Goal: Task Accomplishment & Management: Use online tool/utility

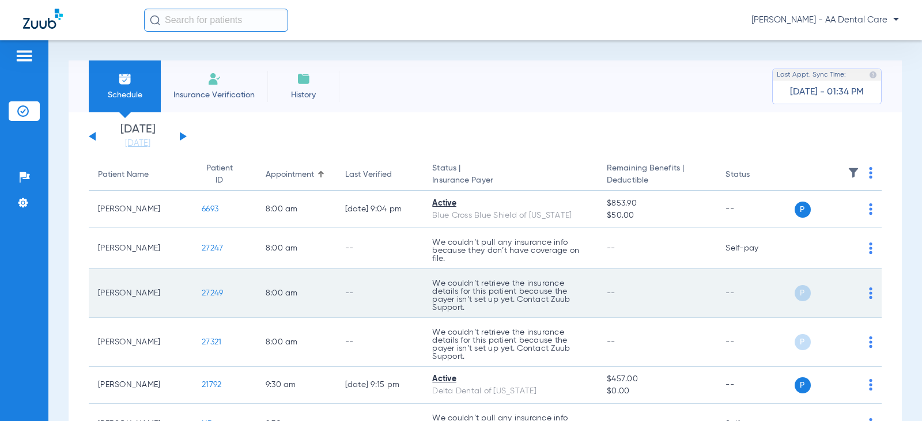
click at [865, 296] on td "P S" at bounding box center [839, 293] width 88 height 49
click at [869, 293] on img at bounding box center [870, 294] width 3 height 12
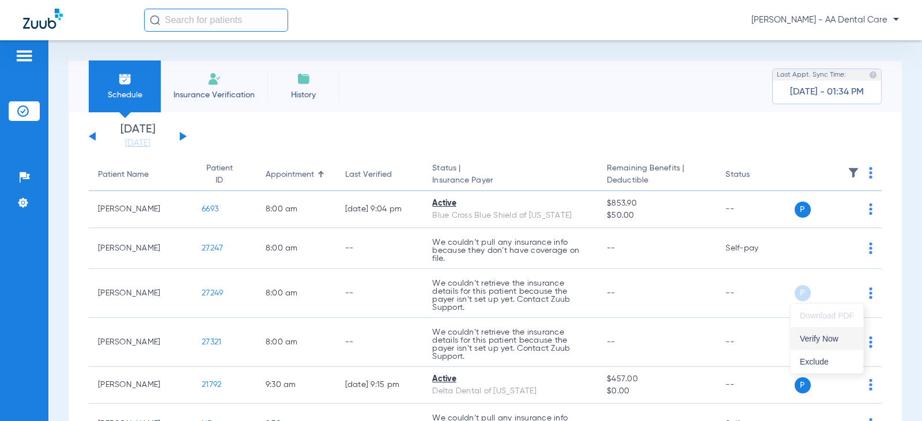
click at [824, 336] on span "Verify Now" at bounding box center [827, 339] width 54 height 8
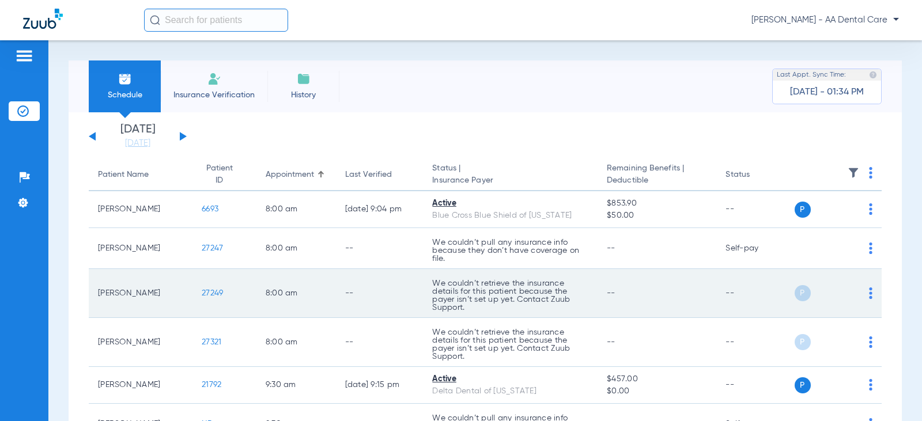
click at [869, 293] on img at bounding box center [870, 294] width 3 height 12
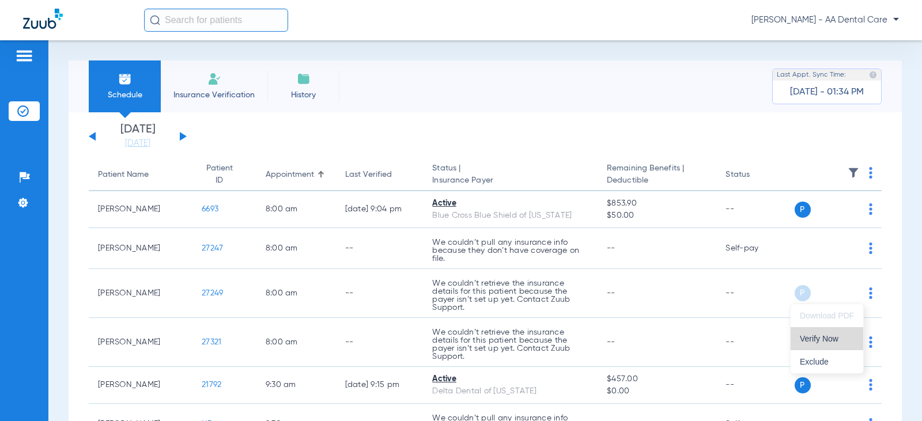
click at [805, 343] on button "Verify Now" at bounding box center [827, 338] width 73 height 23
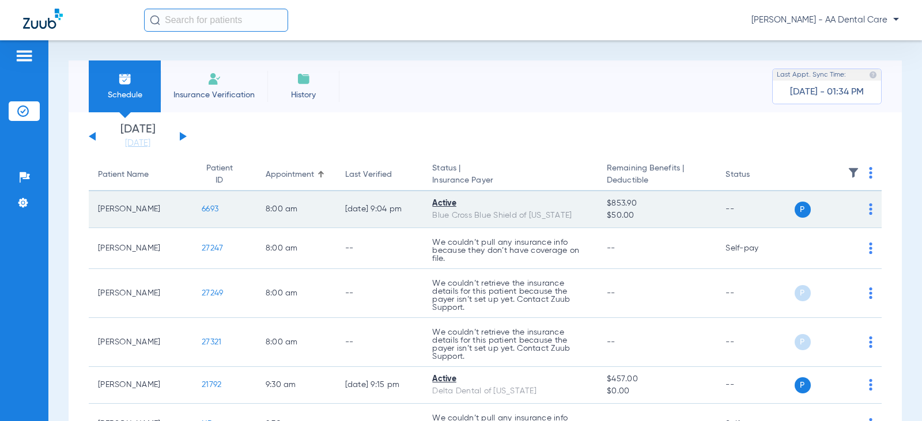
scroll to position [115, 0]
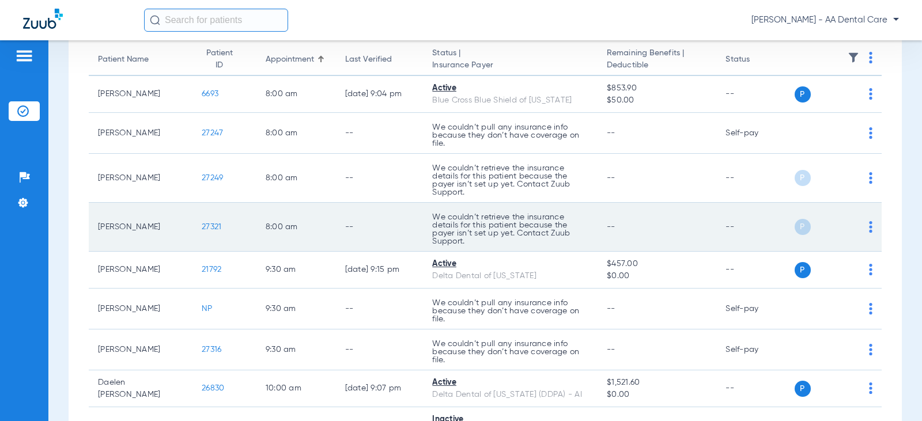
click at [869, 225] on img at bounding box center [870, 227] width 3 height 12
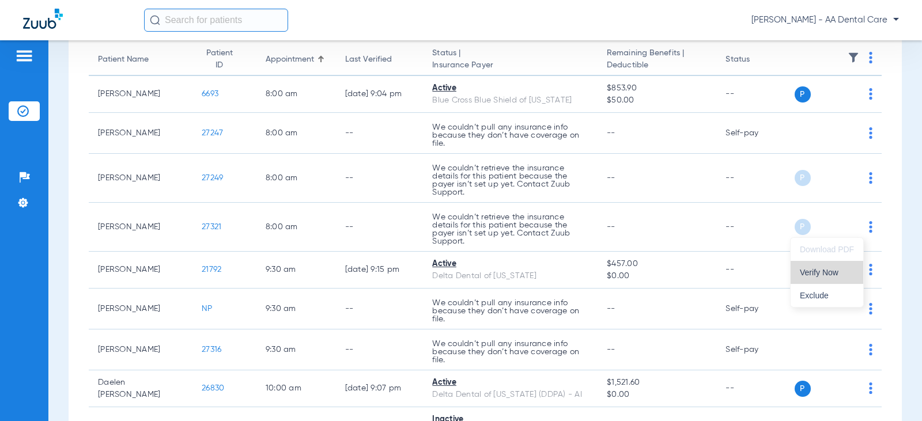
click at [819, 278] on button "Verify Now" at bounding box center [827, 272] width 73 height 23
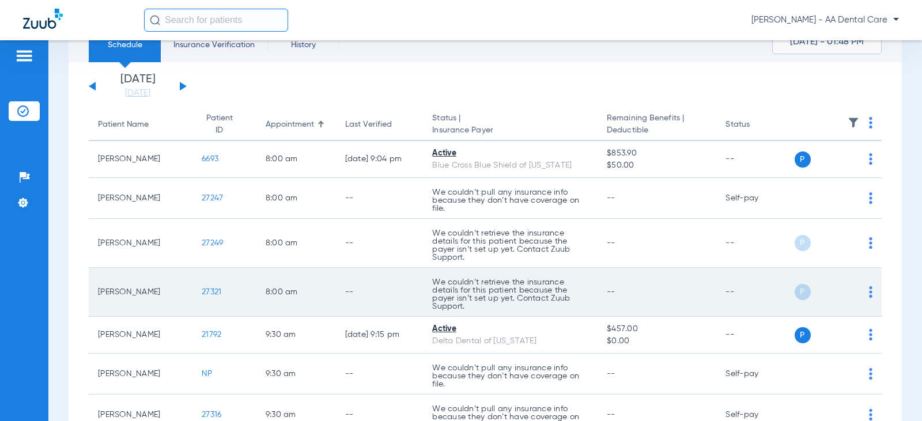
scroll to position [0, 0]
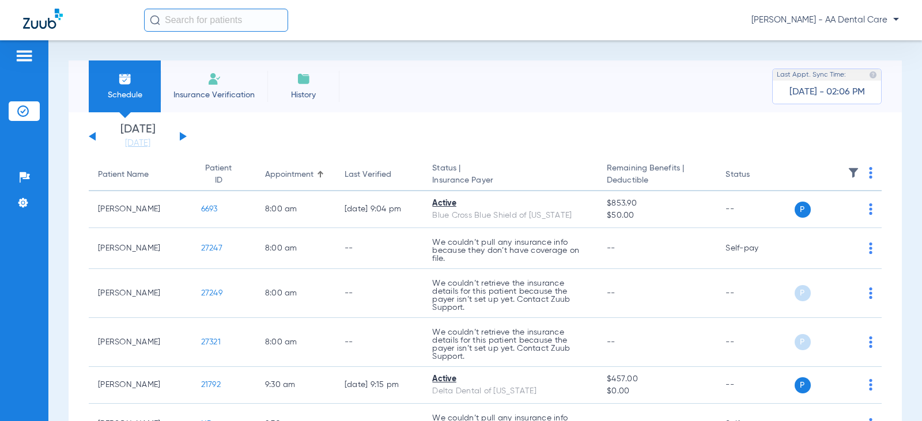
click at [196, 89] on span "Insurance Verification" at bounding box center [213, 95] width 89 height 12
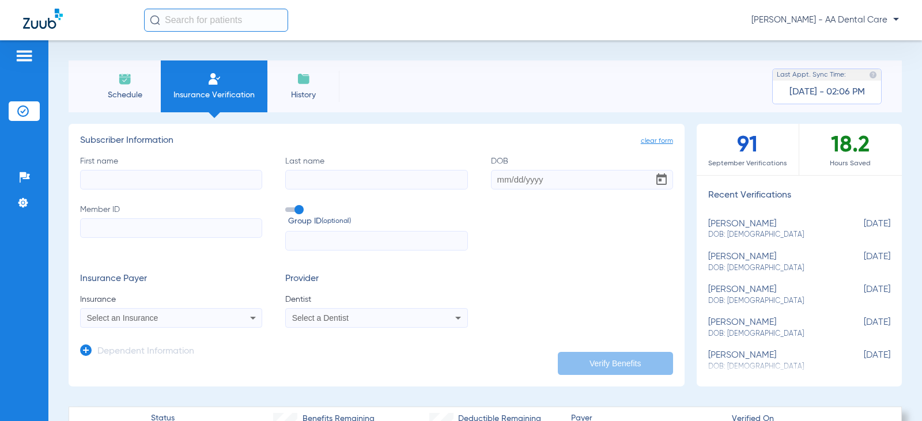
click at [175, 172] on input "First name" at bounding box center [171, 180] width 182 height 20
type input "stephen"
type input "connely"
click at [491, 181] on input "DOB Required" at bounding box center [582, 180] width 182 height 20
type input "06/13/1961"
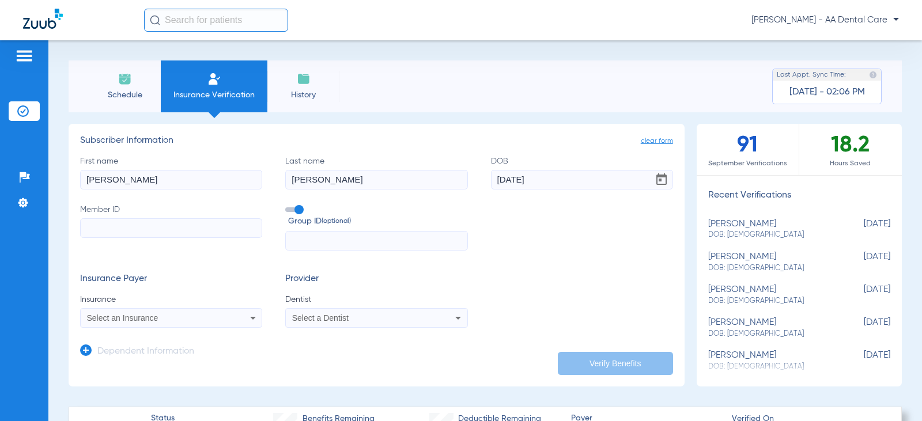
click at [156, 231] on input "Member ID" at bounding box center [171, 228] width 182 height 20
paste input "G45900059"
type input "G45900059"
click at [317, 241] on input "text" at bounding box center [376, 241] width 182 height 20
type input "76417027"
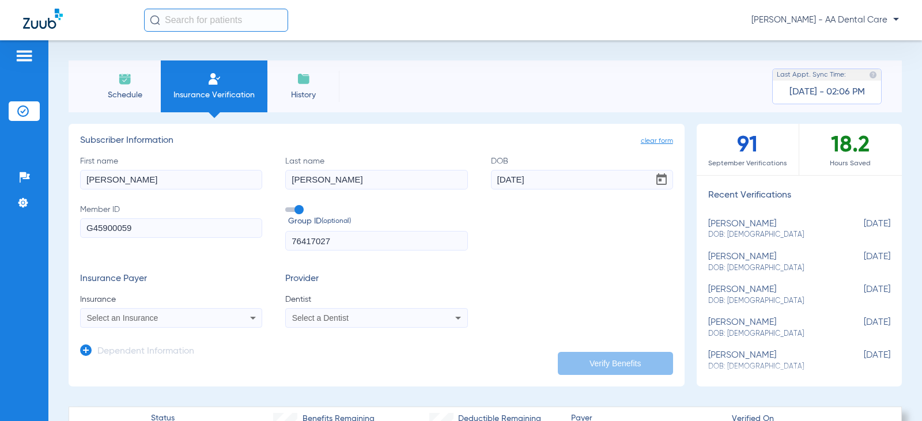
click at [186, 315] on div "Select an Insurance" at bounding box center [154, 318] width 135 height 8
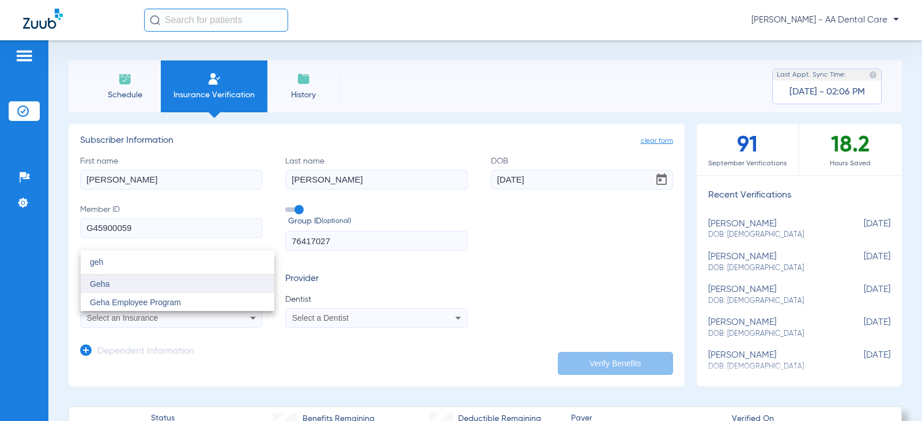
type input "geh"
click at [105, 287] on span "Geha" at bounding box center [100, 283] width 20 height 9
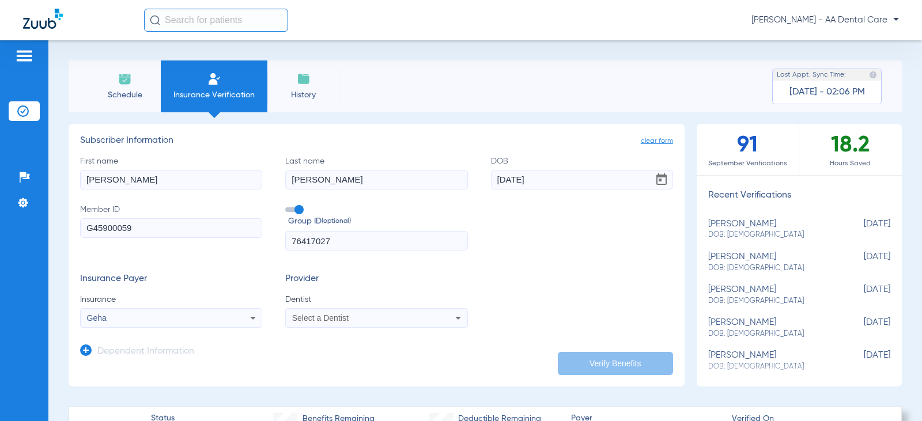
click at [410, 315] on div "Select a Dentist" at bounding box center [359, 318] width 135 height 8
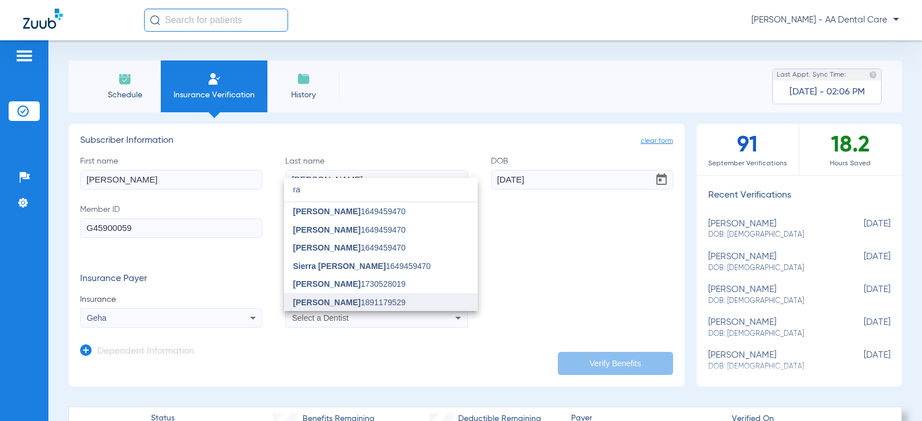
type input "ra"
click at [342, 294] on mat-option "Rabia Naqvi 1891179529" at bounding box center [381, 302] width 194 height 18
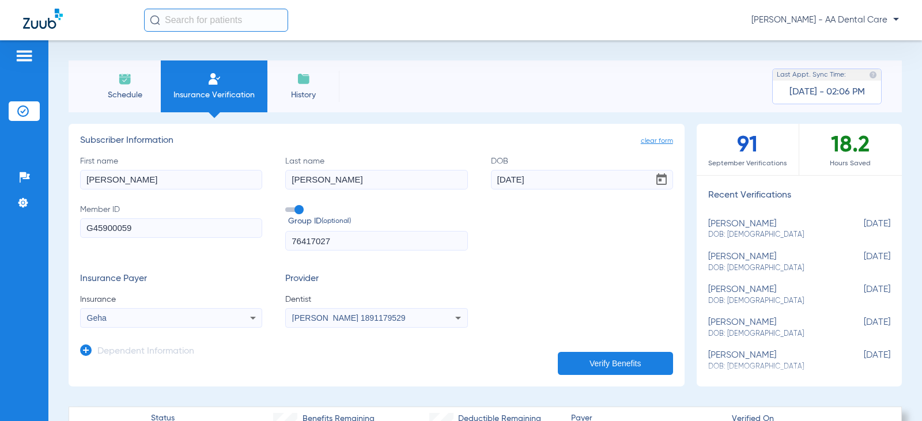
click at [639, 364] on button "Verify Benefits" at bounding box center [615, 363] width 115 height 23
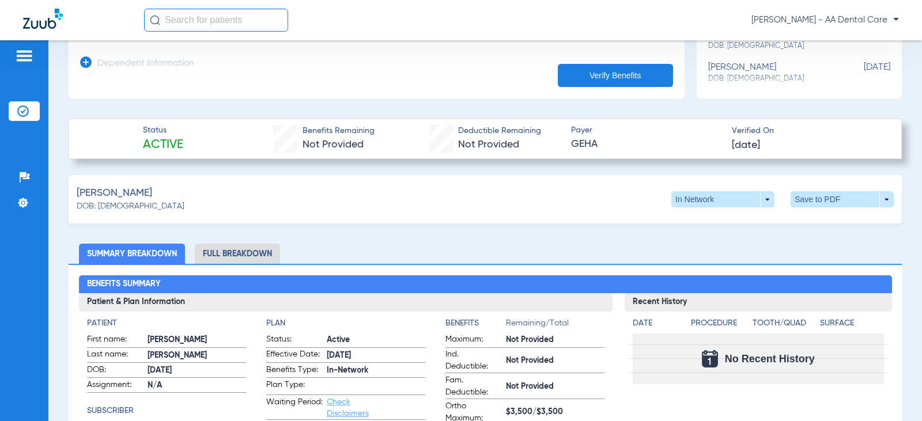
scroll to position [346, 0]
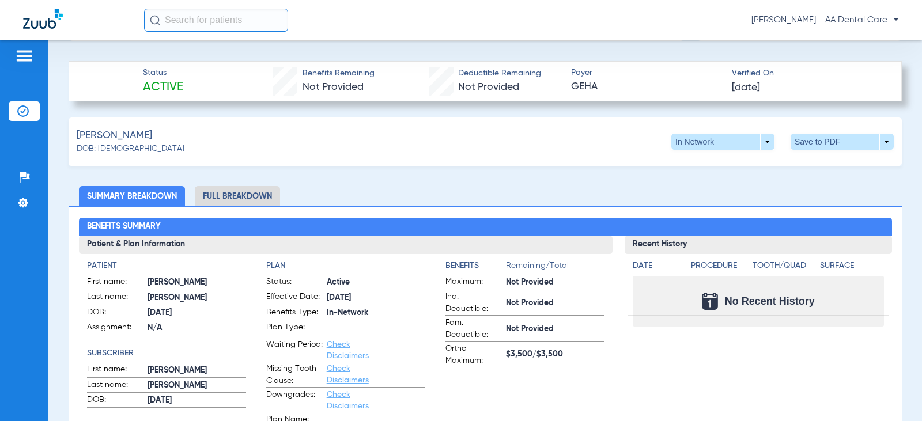
click at [278, 194] on li "Full Breakdown" at bounding box center [237, 196] width 85 height 20
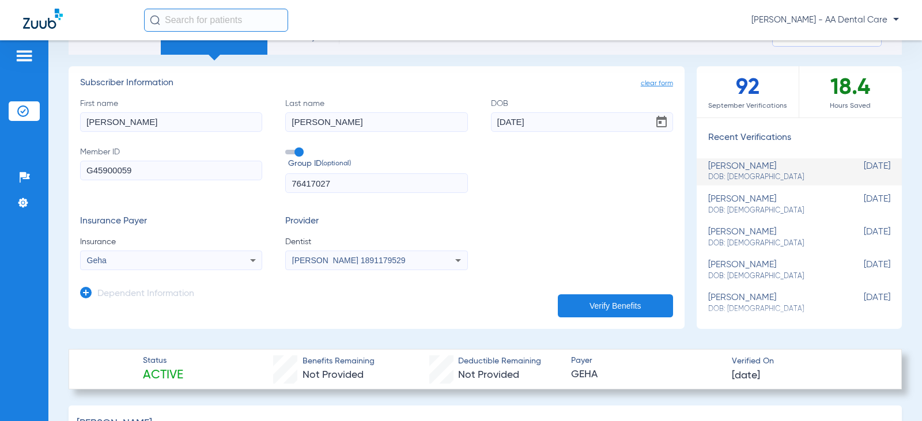
scroll to position [0, 0]
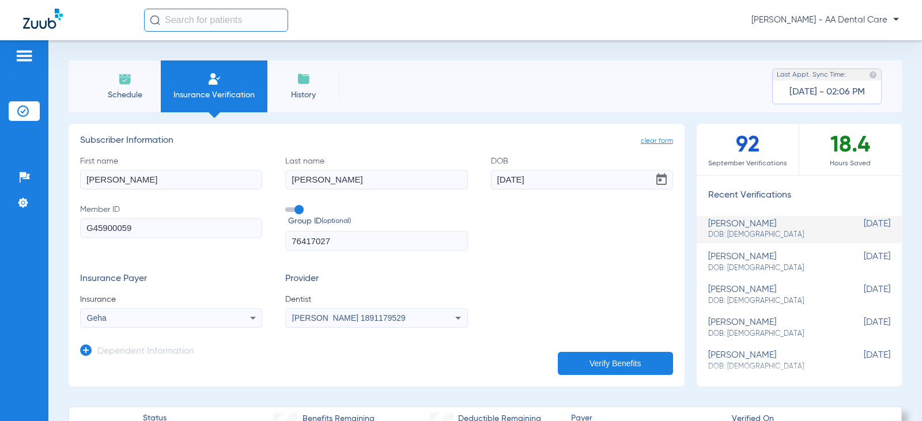
drag, startPoint x: 224, startPoint y: 179, endPoint x: 0, endPoint y: 158, distance: 225.2
click at [0, 156] on div "Patients Insurance Verification Setup Help Center Settings Schedule Insurance V…" at bounding box center [461, 250] width 922 height 421
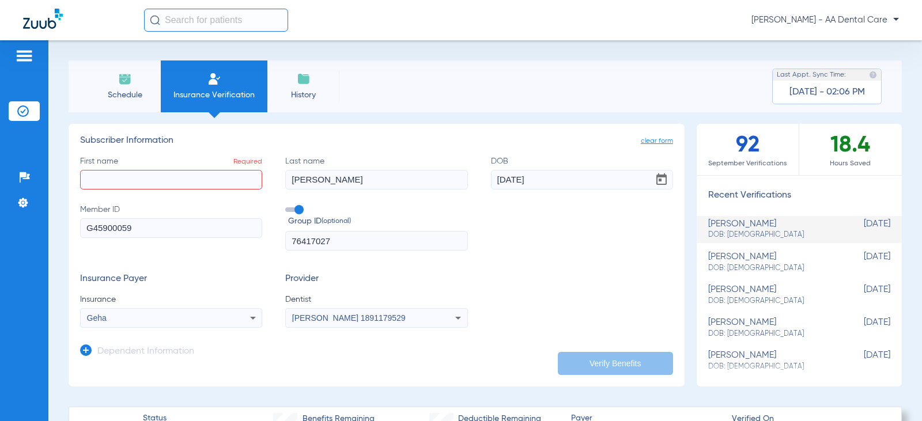
drag, startPoint x: 374, startPoint y: 184, endPoint x: 119, endPoint y: 213, distance: 256.9
click at [73, 213] on app-manual-verification-form "clear form Subscriber Information First name Required Last name connely DOB 06/…" at bounding box center [377, 255] width 616 height 263
drag, startPoint x: 553, startPoint y: 183, endPoint x: 116, endPoint y: 186, distance: 436.8
click at [123, 186] on div "First name Required Last name Required DOB 06/13/1961 Member ID G45900059 Group…" at bounding box center [376, 204] width 593 height 96
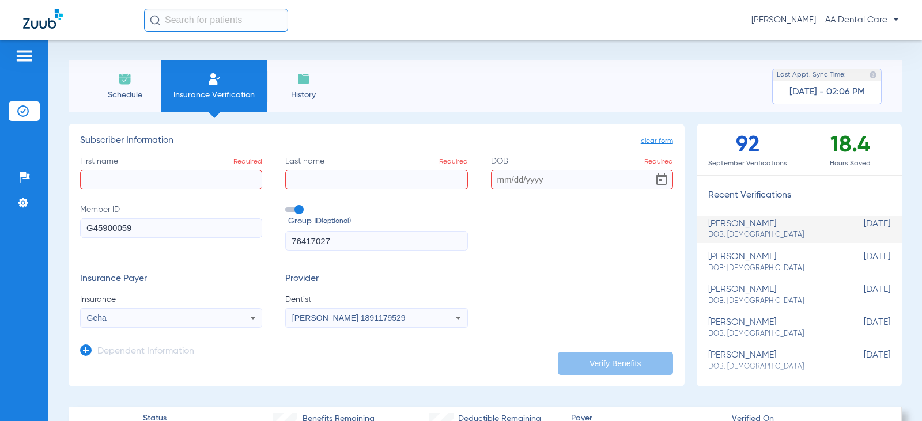
drag, startPoint x: 182, startPoint y: 216, endPoint x: 6, endPoint y: 221, distance: 175.2
click at [0, 217] on div "Patients Insurance Verification Setup Help Center Settings Schedule Insurance V…" at bounding box center [461, 250] width 922 height 421
click at [188, 229] on input "G45900059" at bounding box center [171, 228] width 182 height 20
drag, startPoint x: 188, startPoint y: 230, endPoint x: 107, endPoint y: 237, distance: 81.5
click at [108, 237] on input "G45900059" at bounding box center [171, 228] width 182 height 20
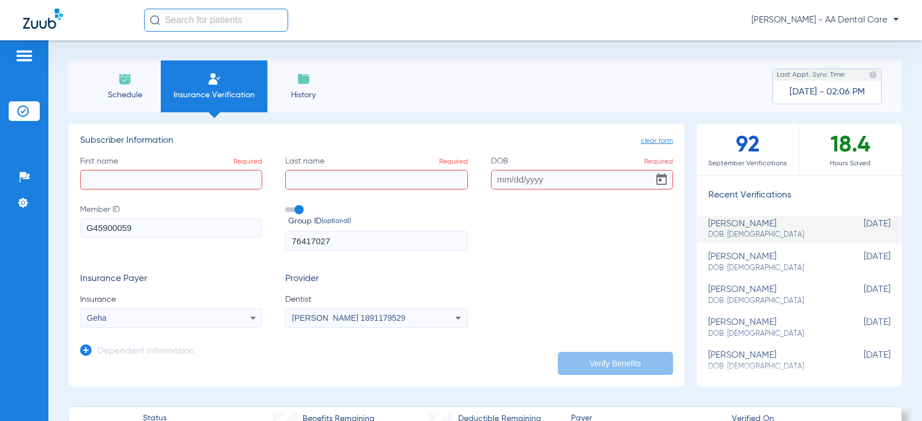
click at [136, 228] on input "G45900059" at bounding box center [171, 228] width 182 height 20
click at [213, 180] on input "First name Required" at bounding box center [171, 180] width 182 height 20
type input "kimberly"
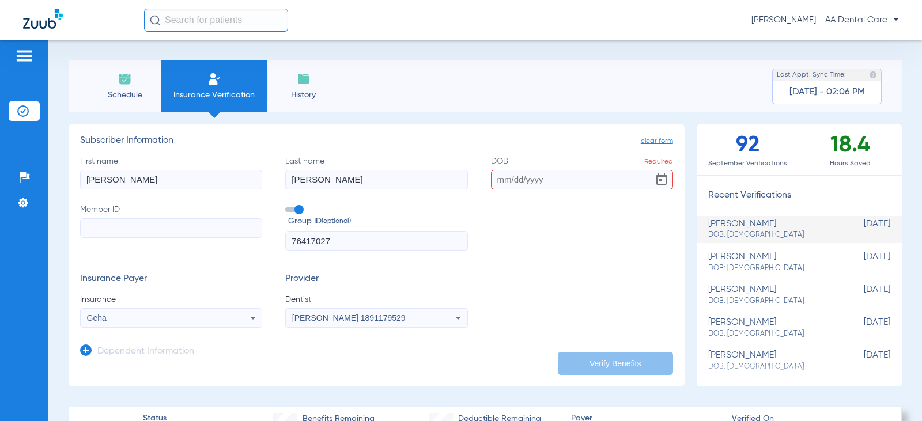
type input "jansen"
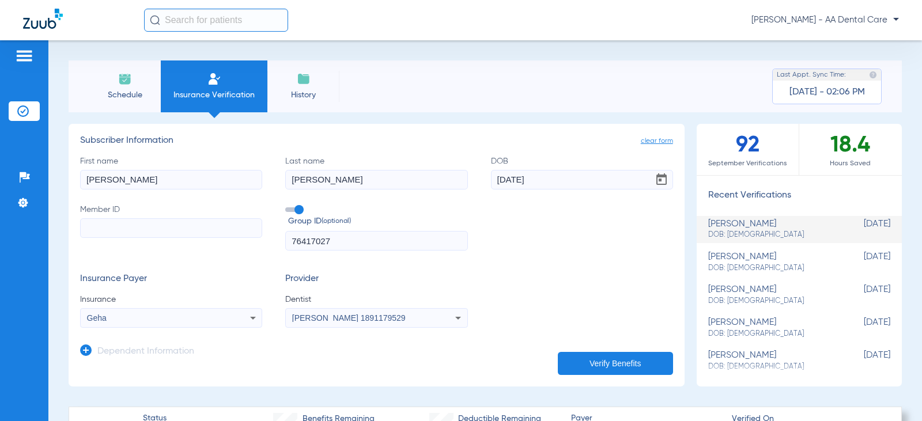
type input "08/18/1970"
paste input "G45987499"
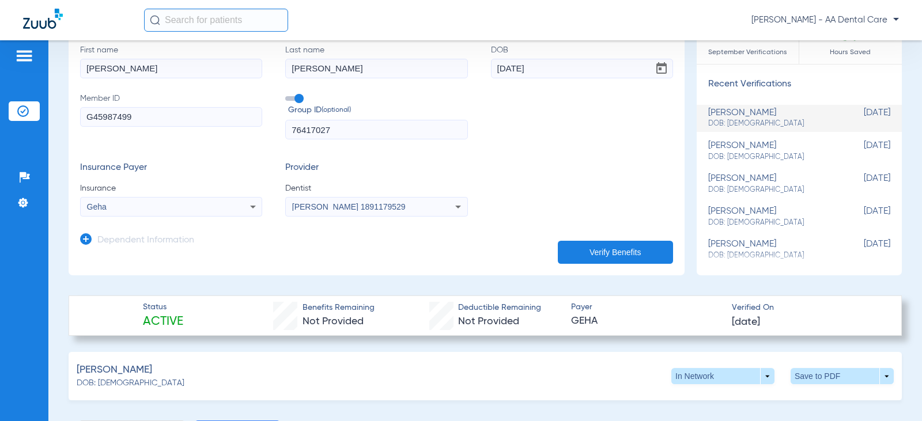
scroll to position [115, 0]
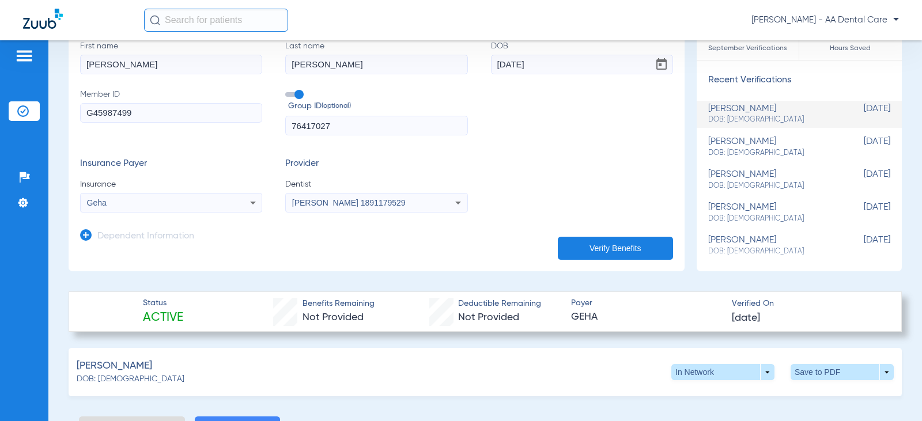
type input "G45987499"
click at [604, 242] on button "Verify Benefits" at bounding box center [615, 248] width 115 height 23
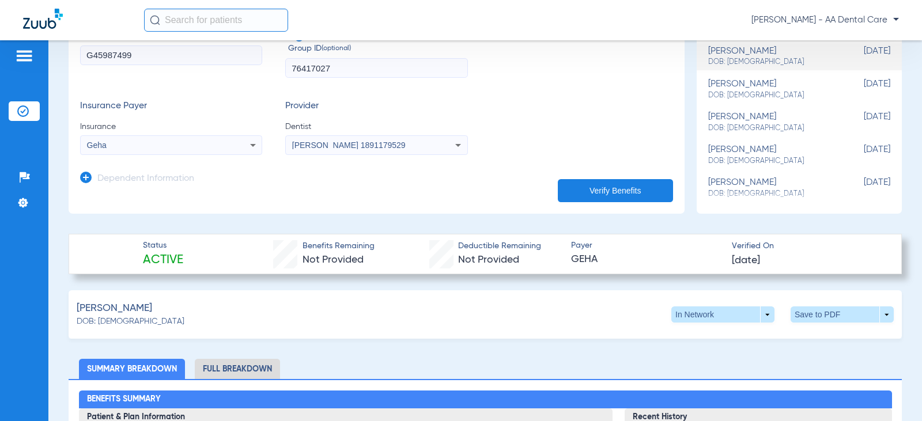
scroll to position [0, 0]
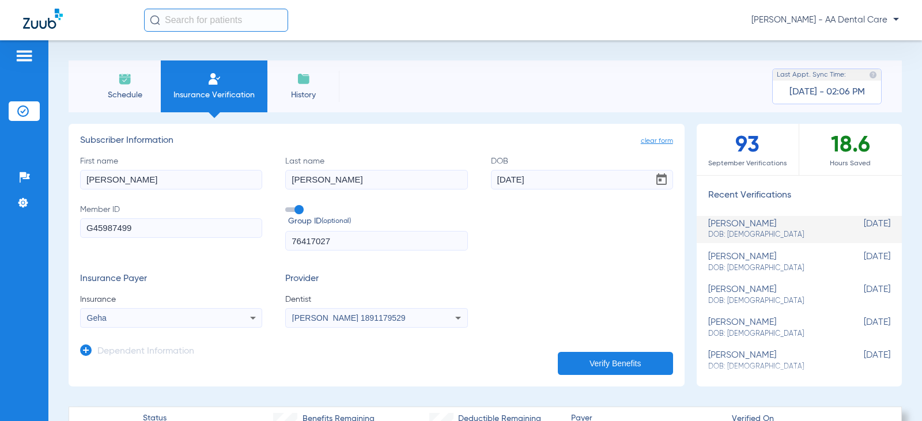
click at [119, 78] on img at bounding box center [125, 79] width 14 height 14
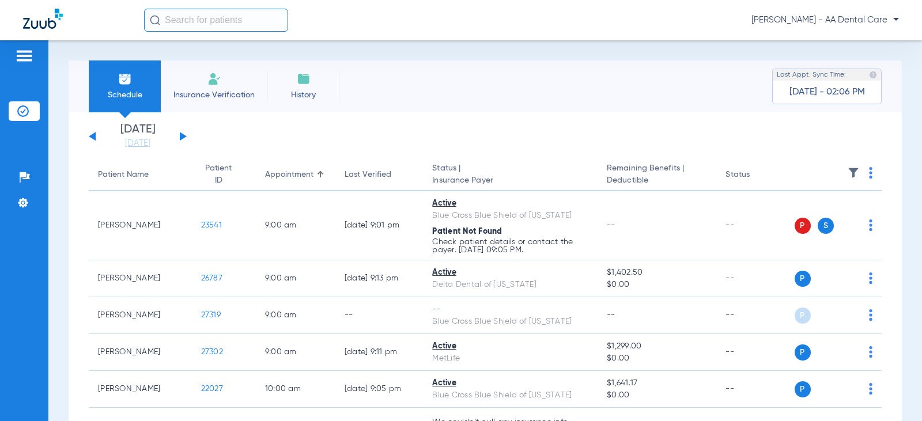
click at [184, 137] on button at bounding box center [183, 136] width 7 height 9
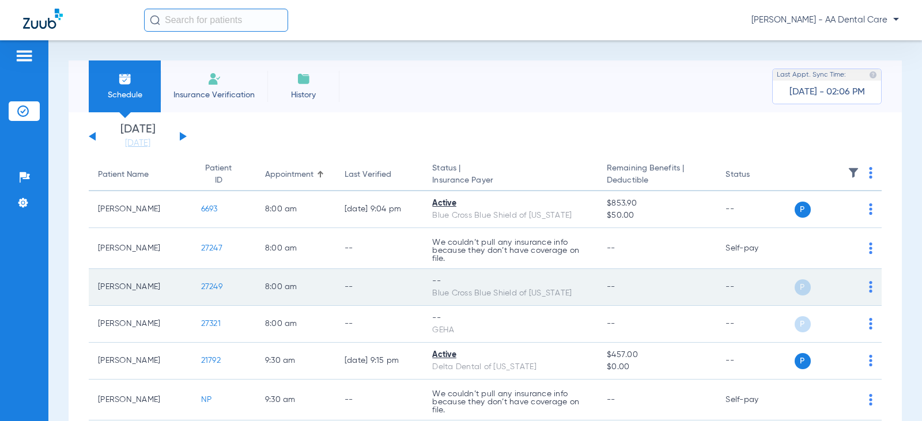
scroll to position [58, 0]
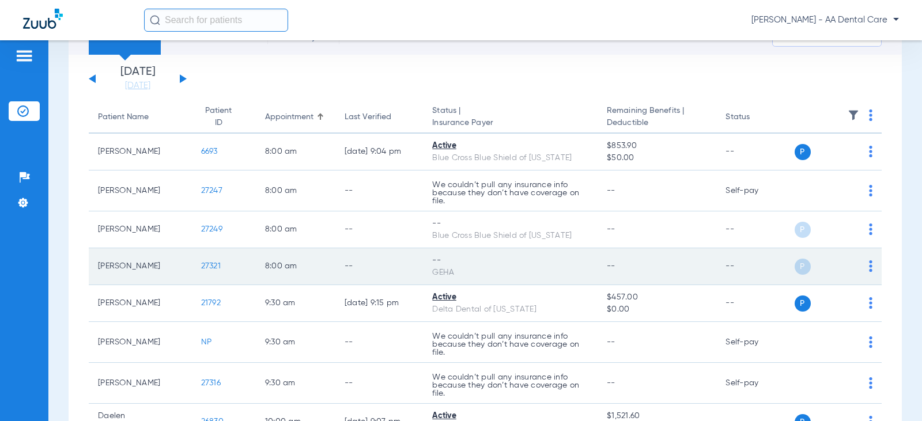
click at [860, 265] on div "P S" at bounding box center [834, 267] width 78 height 16
click at [869, 265] on img at bounding box center [870, 266] width 3 height 12
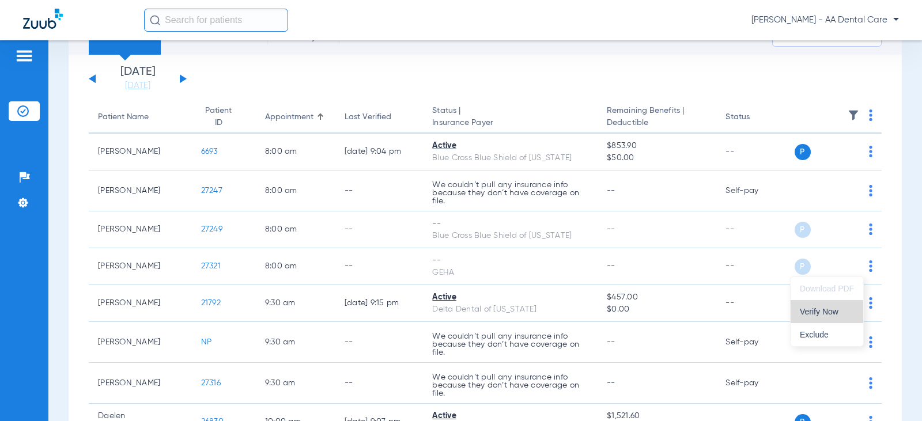
click at [820, 312] on span "Verify Now" at bounding box center [827, 312] width 54 height 8
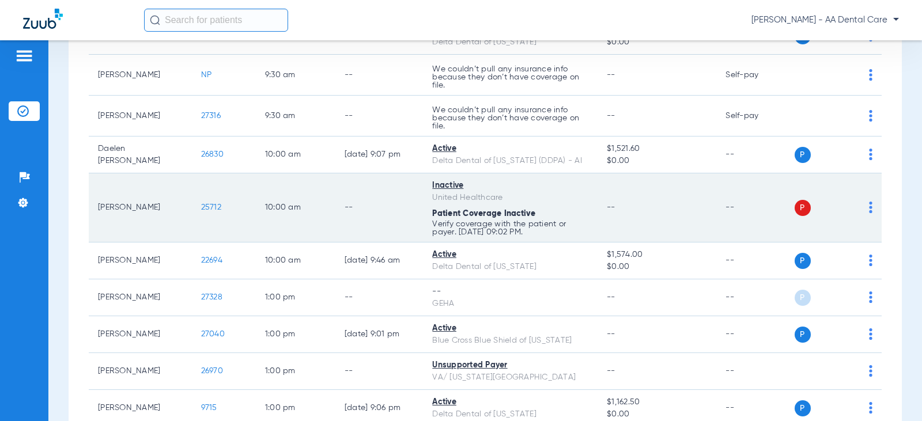
scroll to position [346, 0]
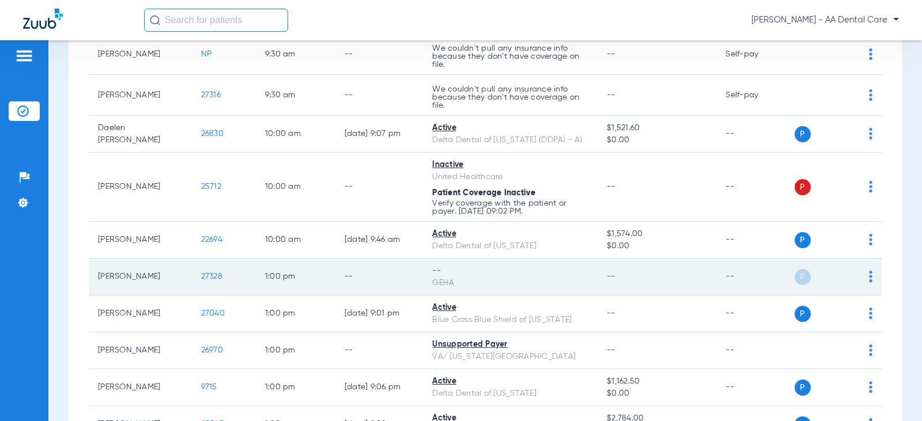
click at [869, 277] on img at bounding box center [870, 277] width 3 height 12
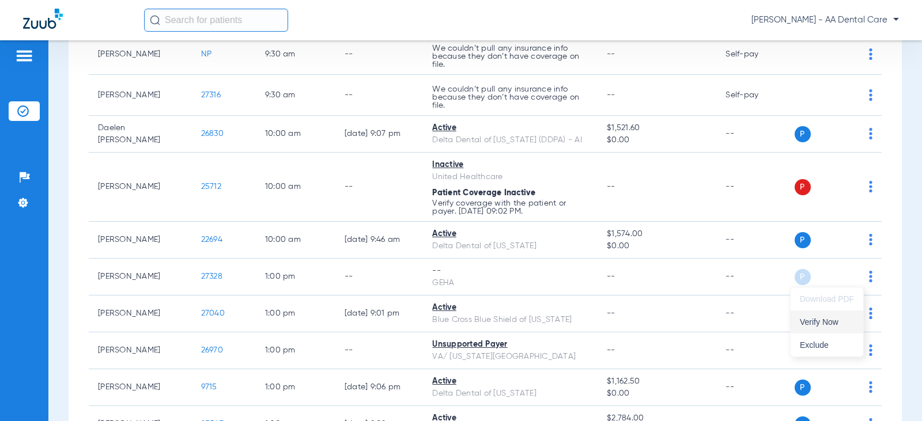
click at [814, 324] on span "Verify Now" at bounding box center [827, 322] width 54 height 8
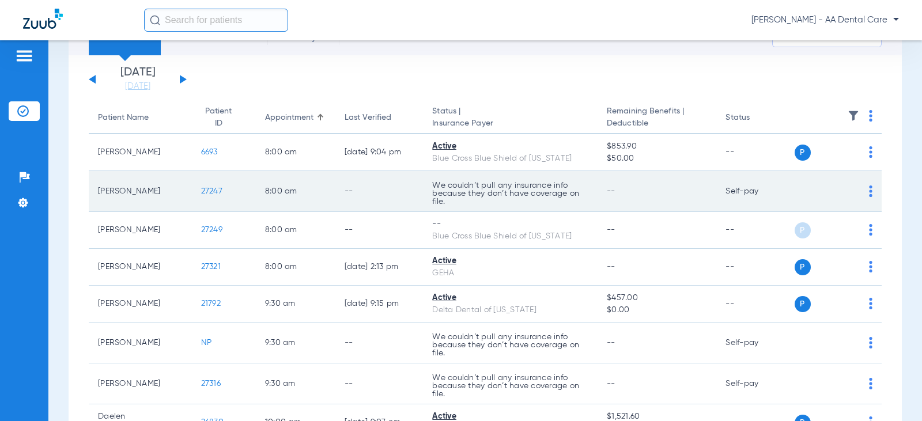
scroll to position [58, 0]
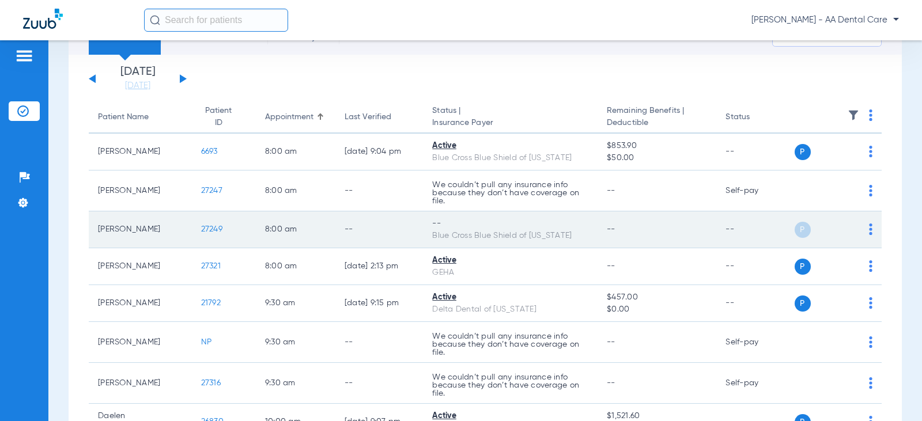
click at [859, 225] on div "P S" at bounding box center [834, 230] width 78 height 16
click at [869, 229] on img at bounding box center [870, 230] width 3 height 12
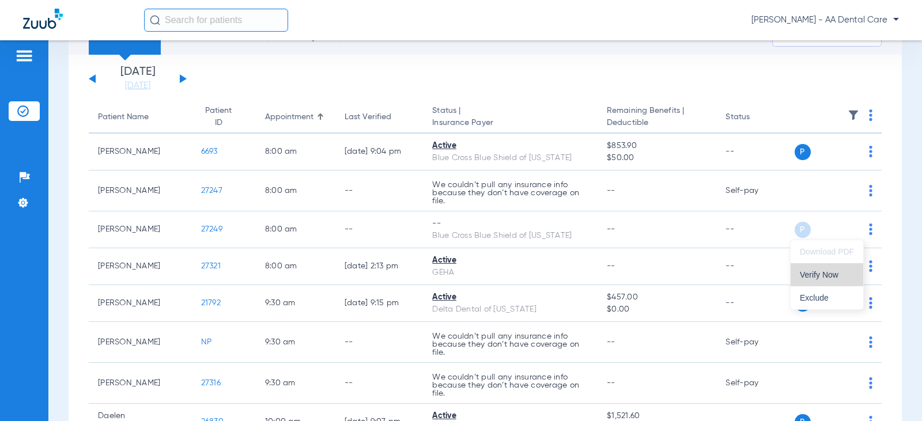
click at [830, 277] on span "Verify Now" at bounding box center [827, 275] width 54 height 8
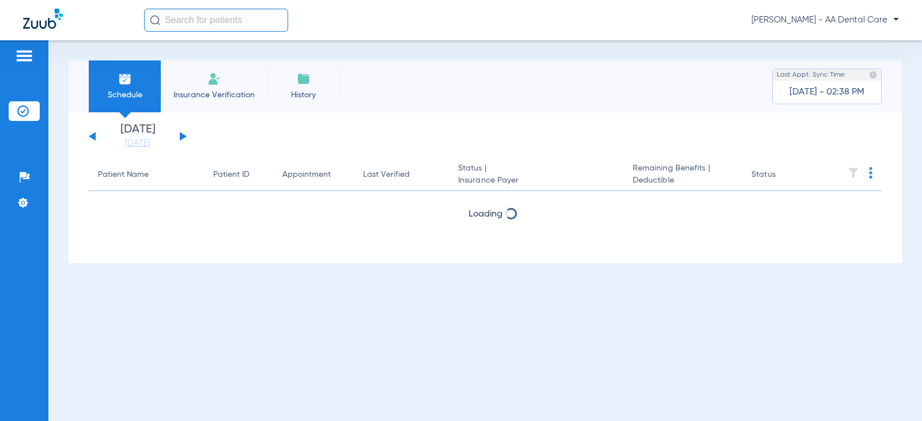
click at [225, 90] on span "Insurance Verification" at bounding box center [213, 95] width 89 height 12
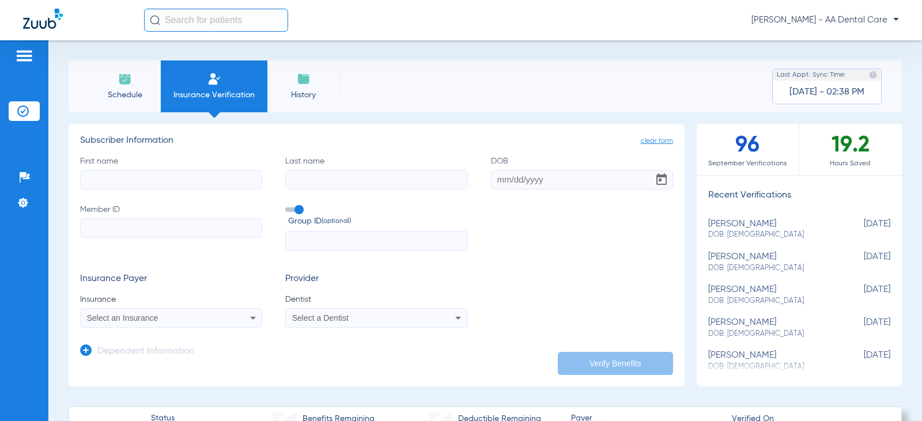
click at [143, 180] on input "First name" at bounding box center [171, 180] width 182 height 20
type input "[PERSON_NAME]"
type input "[DATE]"
click at [206, 229] on input "Member ID" at bounding box center [171, 228] width 182 height 20
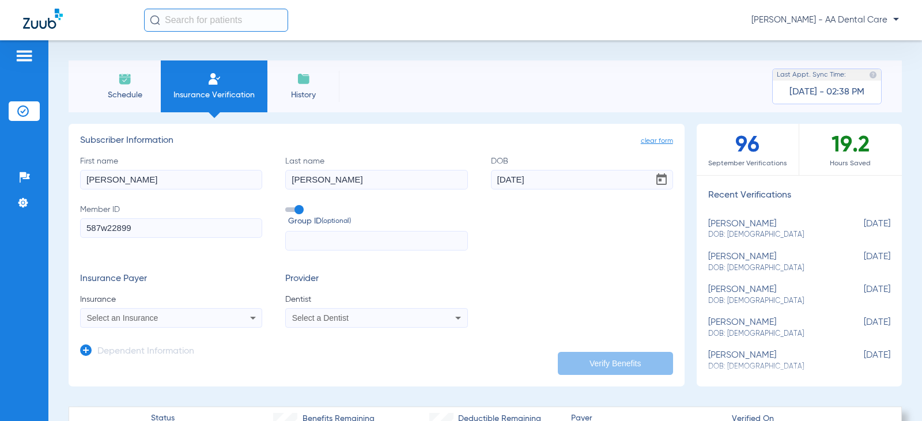
type input "587w22899"
click at [304, 240] on input "text" at bounding box center [376, 241] width 182 height 20
type input "w60516d001"
click at [154, 320] on span "Select an Insurance" at bounding box center [122, 317] width 71 height 9
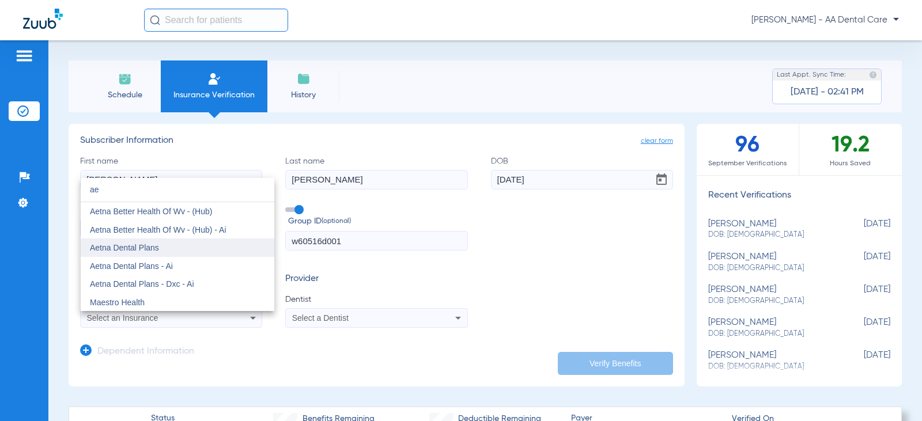
type input "ae"
click at [150, 250] on span "Aetna Dental Plans" at bounding box center [124, 247] width 69 height 9
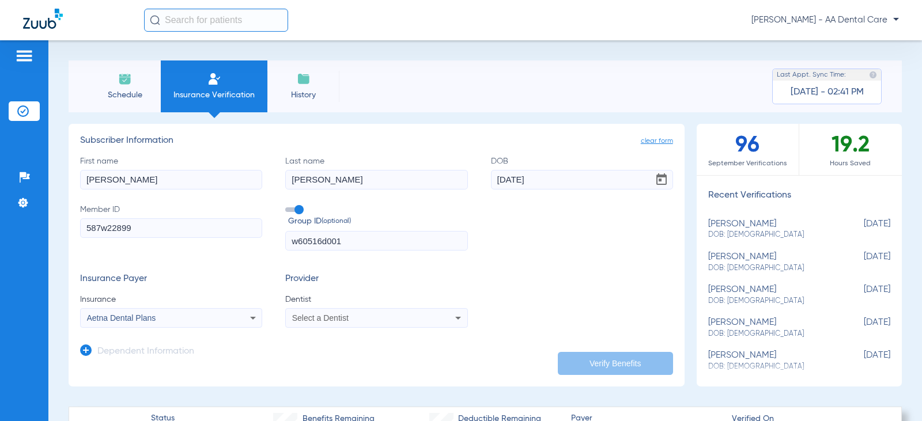
click at [347, 324] on div "Select a Dentist" at bounding box center [376, 318] width 181 height 14
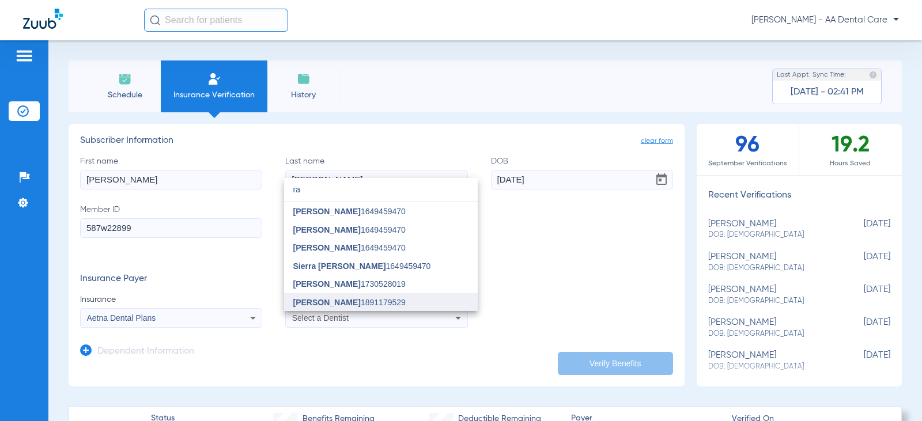
type input "ra"
click at [327, 303] on span "[PERSON_NAME]" at bounding box center [326, 302] width 67 height 9
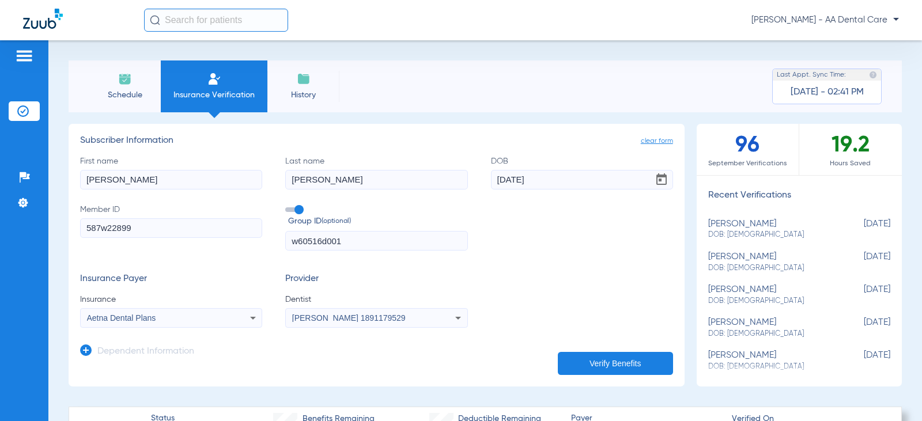
click at [607, 353] on button "Verify Benefits" at bounding box center [615, 363] width 115 height 23
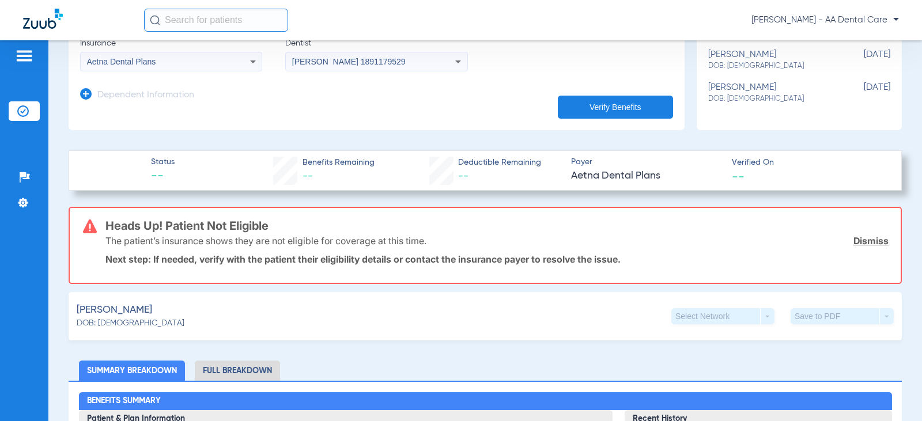
scroll to position [288, 0]
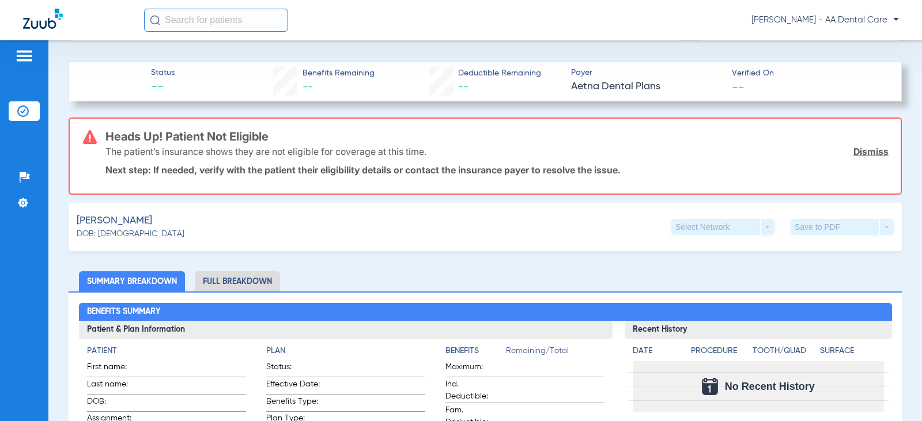
click at [237, 274] on li "Full Breakdown" at bounding box center [237, 281] width 85 height 20
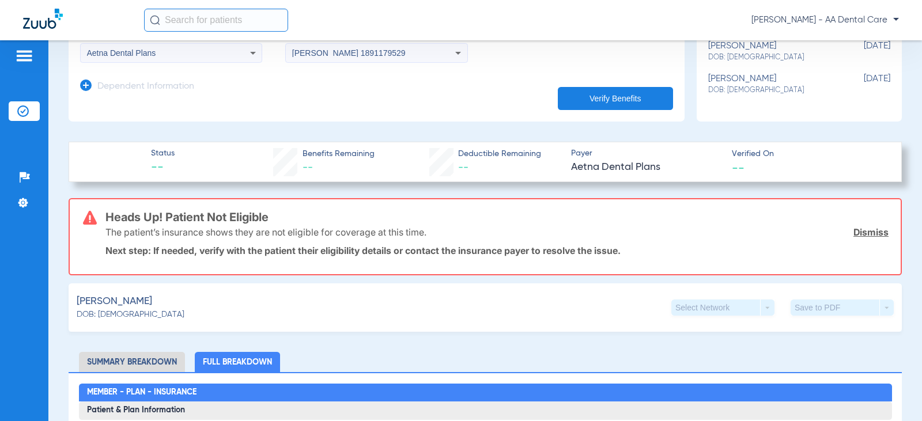
scroll to position [230, 0]
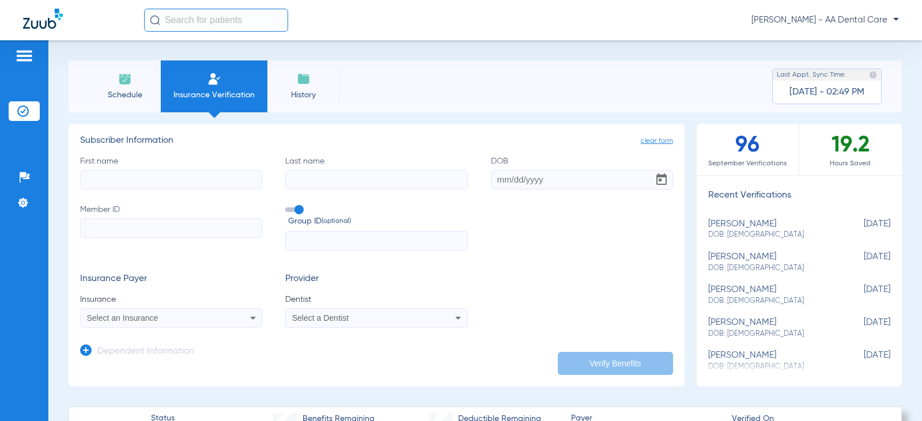
click at [190, 178] on input "First name" at bounding box center [171, 180] width 182 height 20
type input "[PERSON_NAME]"
type input "[DATE]"
paste input "587W22899"
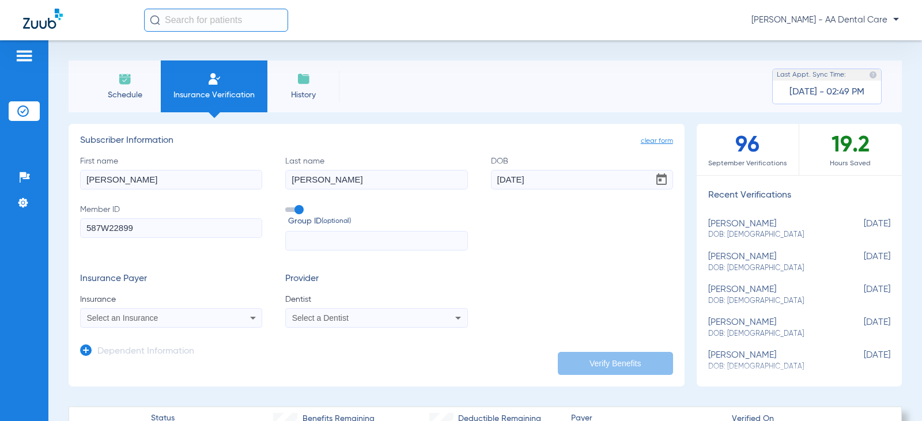
type input "587W22899"
click at [326, 240] on input "text" at bounding box center [376, 241] width 182 height 20
paste input "W60516-D001"
type input "W60516-D001"
click at [163, 316] on div "Select an Insurance" at bounding box center [154, 318] width 135 height 8
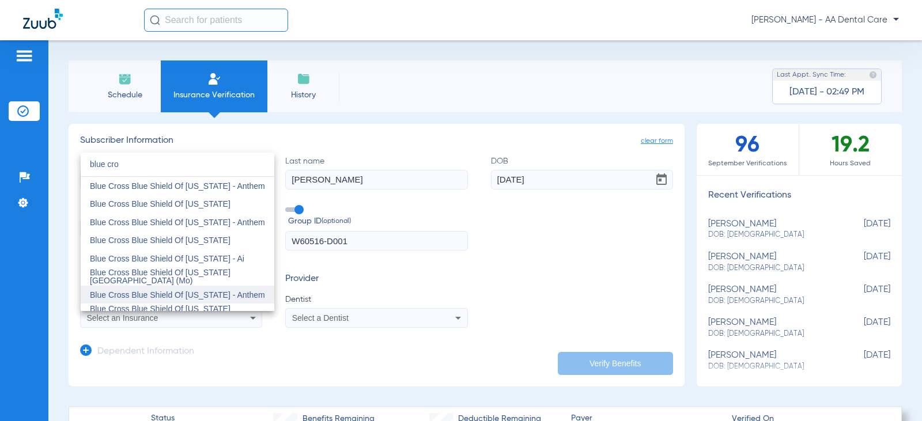
scroll to position [173, 0]
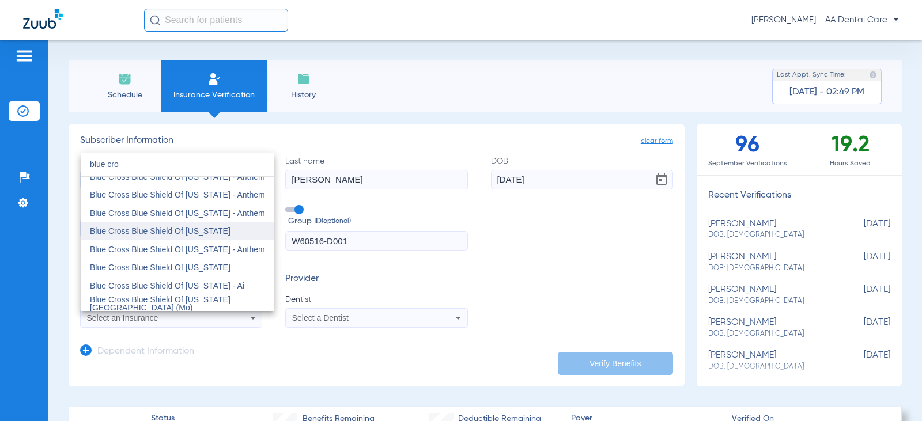
type input "blue cro"
click at [197, 230] on span "Blue Cross Blue Shield Of [US_STATE]" at bounding box center [160, 230] width 141 height 9
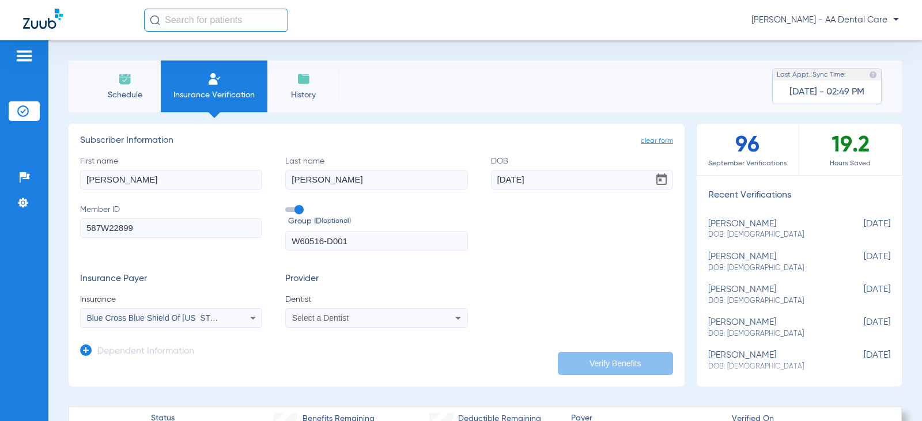
click at [384, 317] on div "Select a Dentist" at bounding box center [359, 318] width 135 height 8
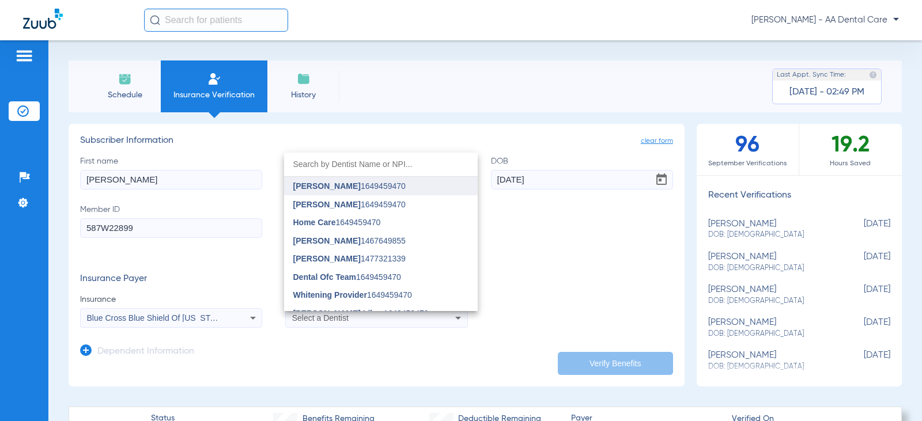
type input "t"
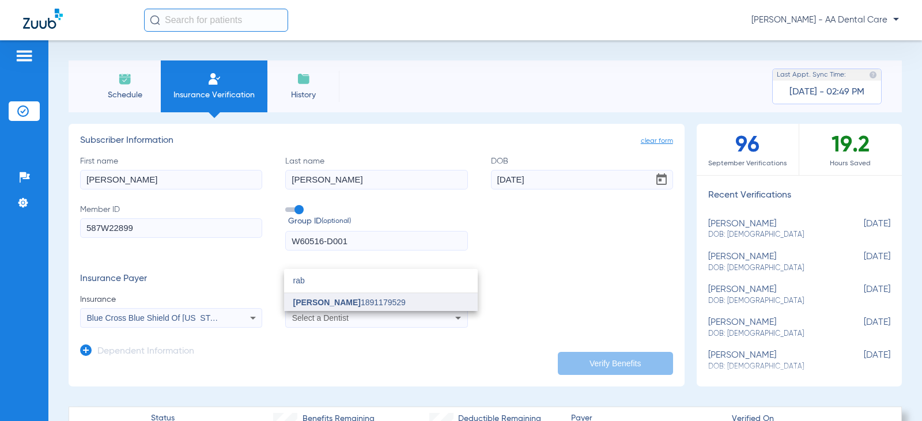
type input "rab"
click at [338, 298] on span "[PERSON_NAME]" at bounding box center [326, 302] width 67 height 9
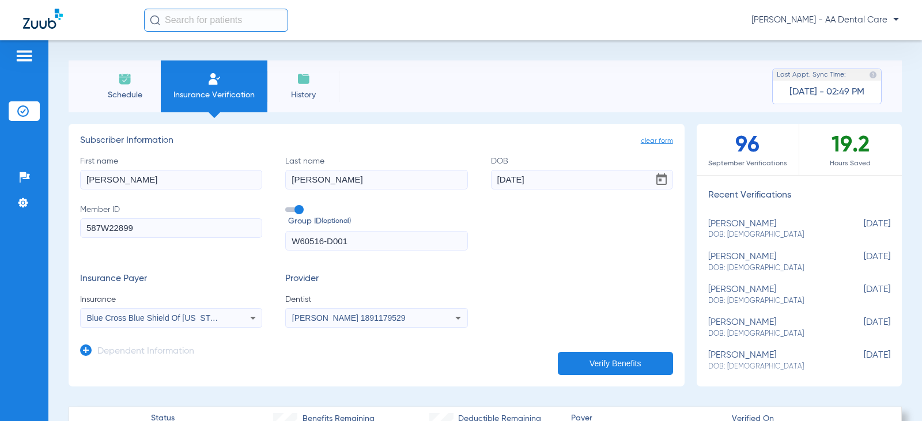
click at [581, 358] on button "Verify Benefits" at bounding box center [615, 363] width 115 height 23
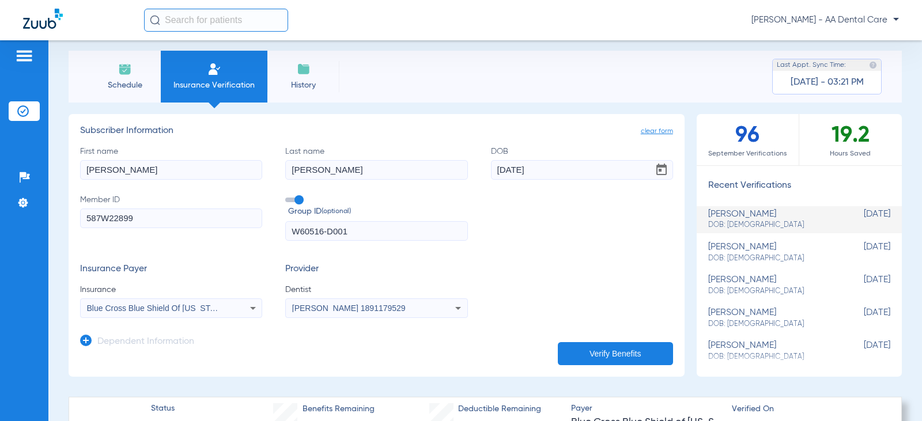
scroll to position [0, 0]
